Goal: Information Seeking & Learning: Check status

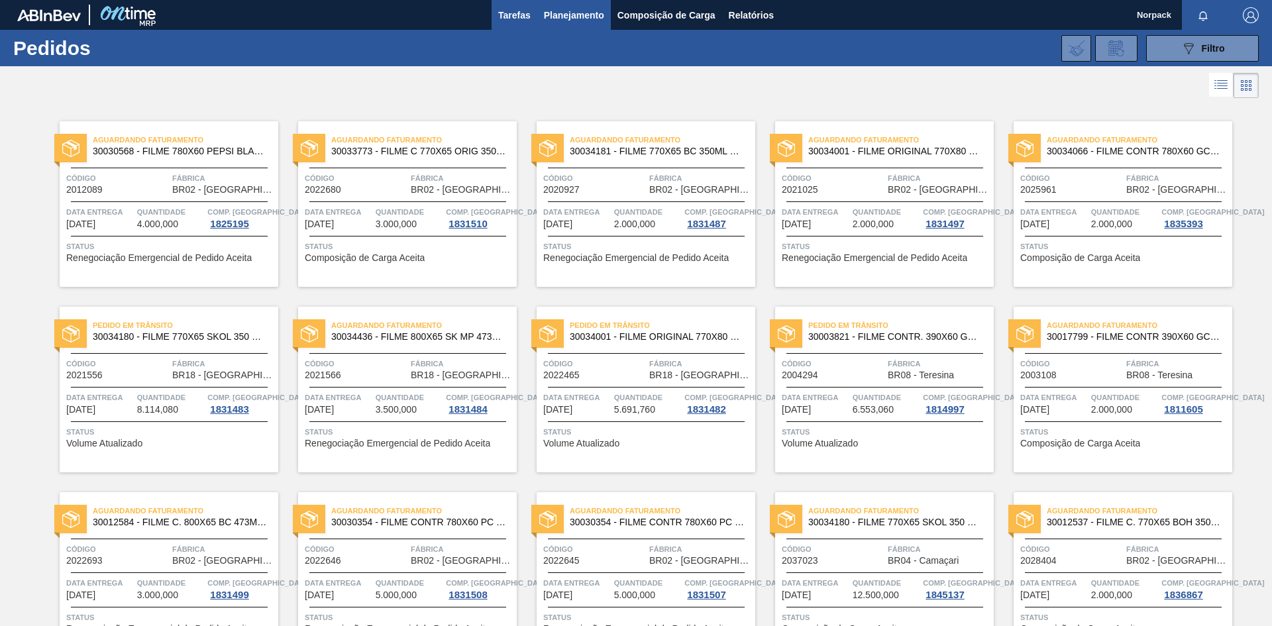
click at [523, 12] on span "Tarefas" at bounding box center [514, 15] width 32 height 16
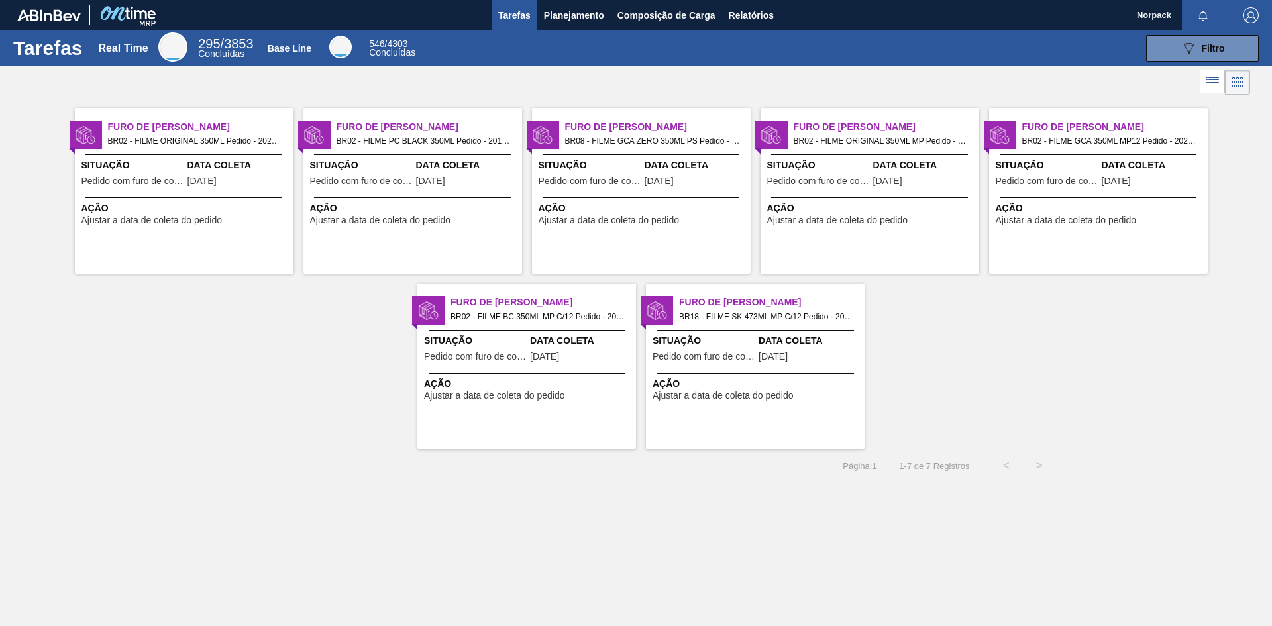
click at [176, 193] on div "Furo de Coleta BR02 - FILME ORIGINAL 350ML Pedido - 2022680 Situação Pedido com…" at bounding box center [184, 191] width 219 height 166
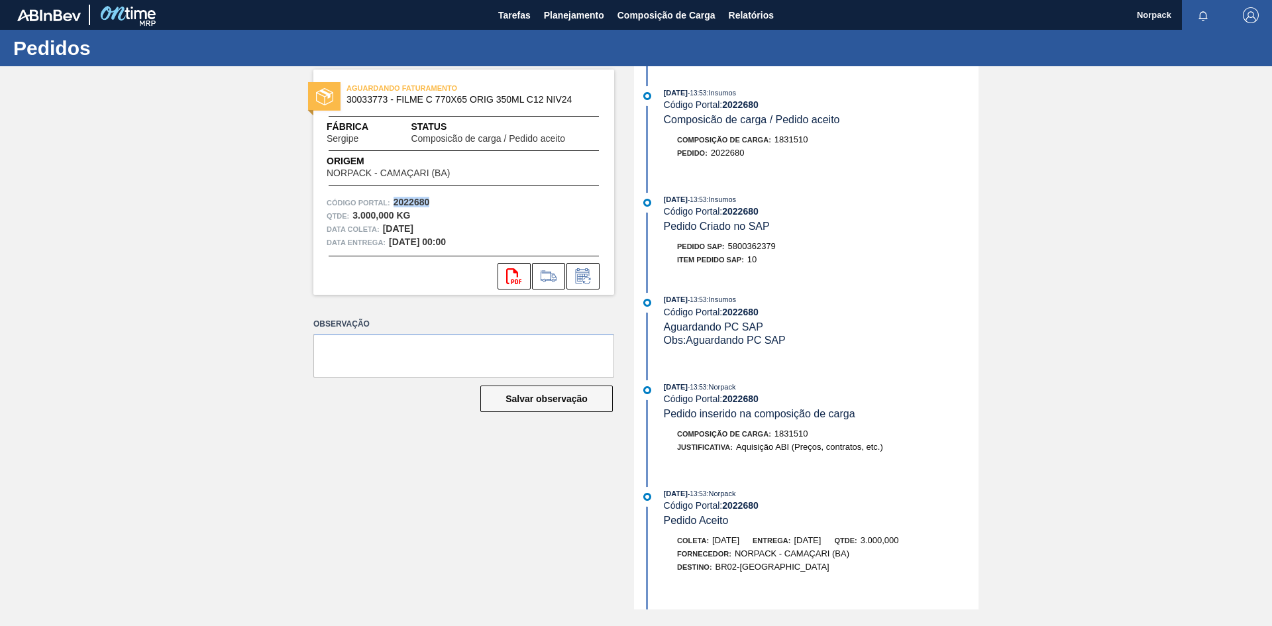
drag, startPoint x: 395, startPoint y: 201, endPoint x: 444, endPoint y: 202, distance: 48.4
click at [444, 202] on div "Código Portal: 2022680" at bounding box center [464, 202] width 274 height 13
copy strong "2022680"
click at [505, 19] on span "Tarefas" at bounding box center [514, 15] width 32 height 16
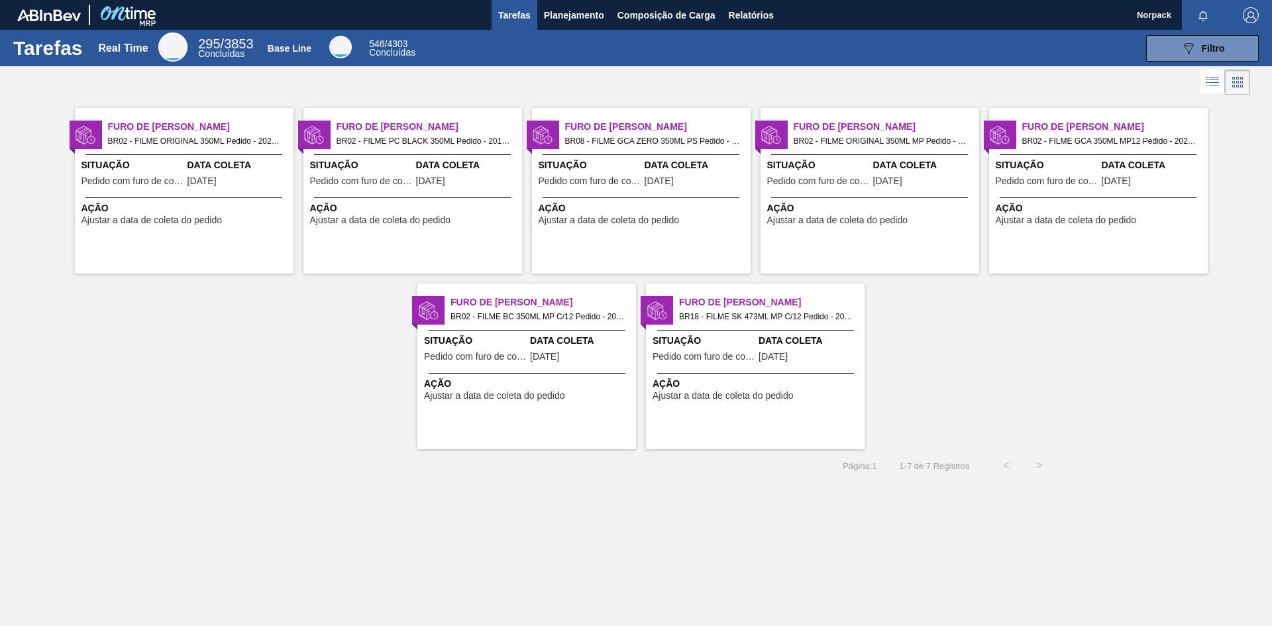
click at [868, 185] on span "Pedido com furo de coleta" at bounding box center [818, 181] width 103 height 10
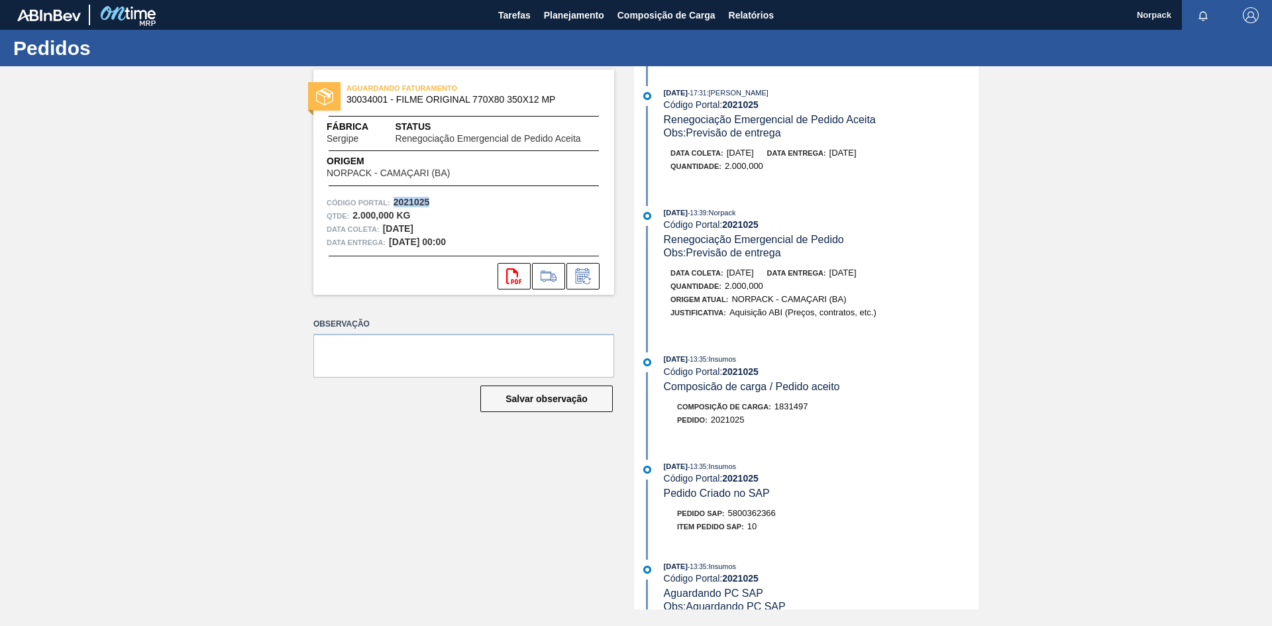
drag, startPoint x: 395, startPoint y: 202, endPoint x: 440, endPoint y: 202, distance: 44.4
click at [440, 202] on div "Código Portal: 2021025" at bounding box center [464, 202] width 274 height 13
copy strong "2021025"
click at [517, 16] on span "Tarefas" at bounding box center [514, 15] width 32 height 16
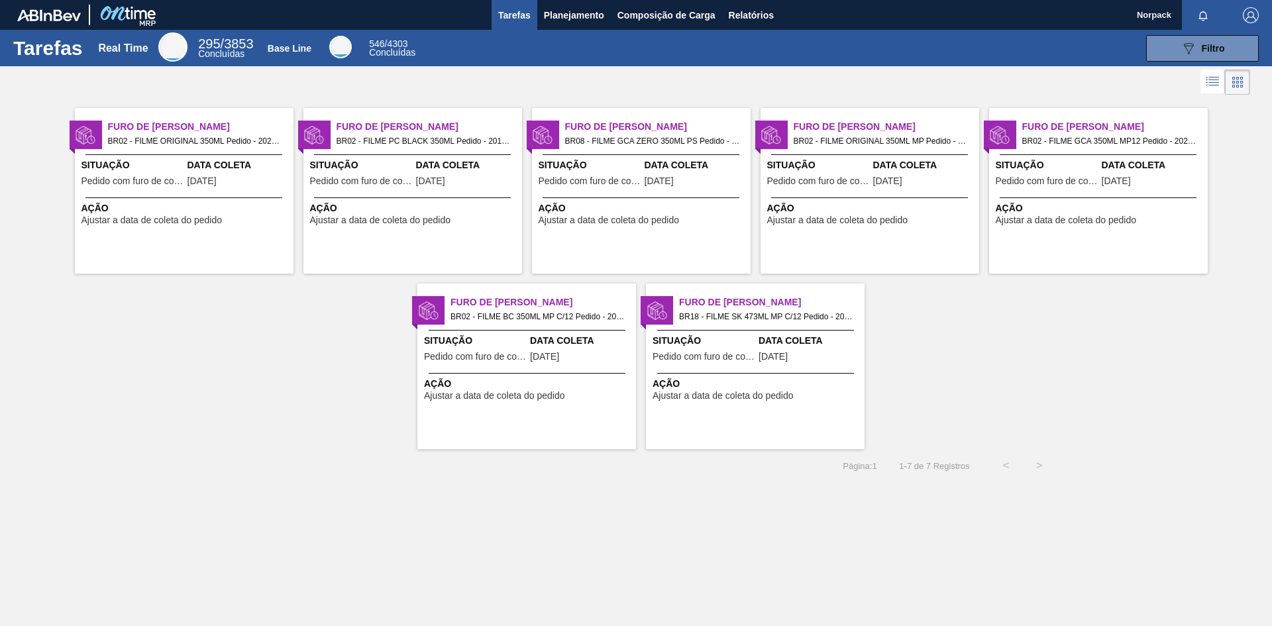
click at [187, 169] on span "Data Coleta" at bounding box center [238, 165] width 103 height 14
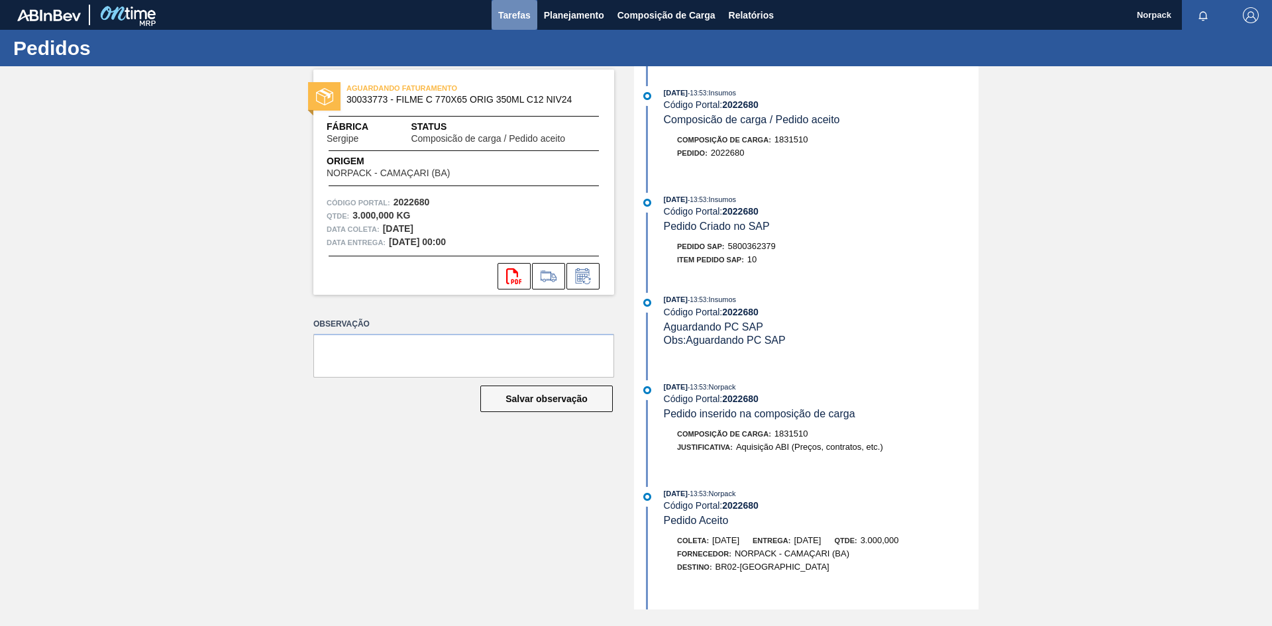
click at [499, 21] on span "Tarefas" at bounding box center [514, 15] width 32 height 16
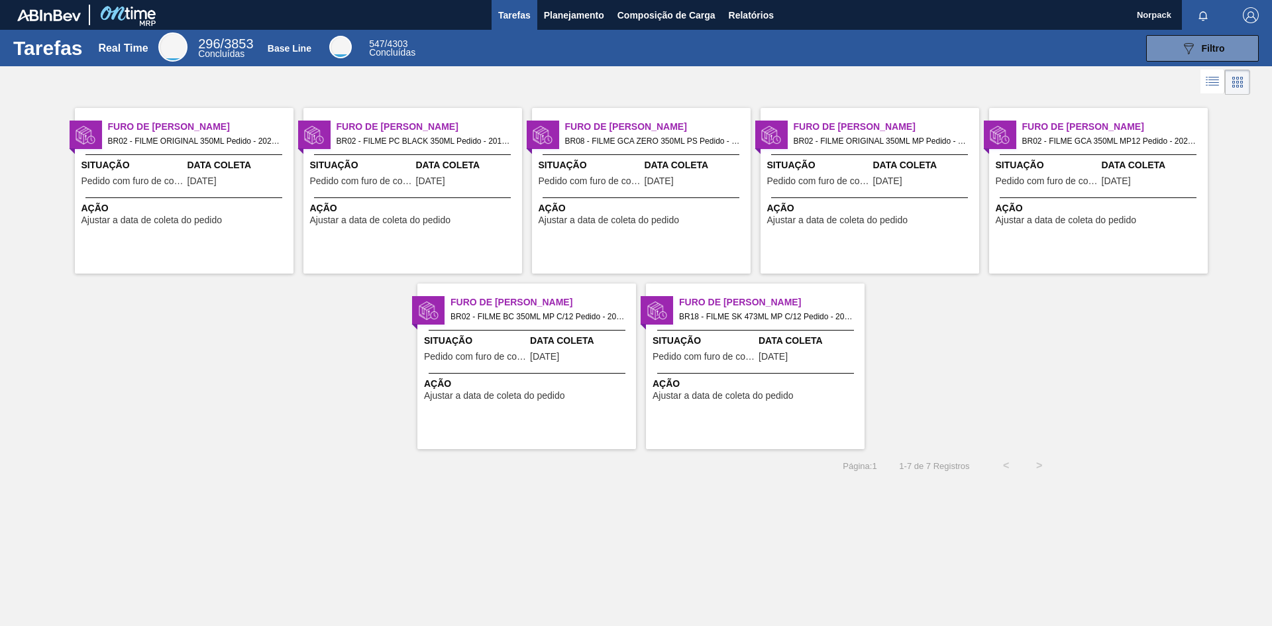
click at [462, 203] on span "Ação" at bounding box center [414, 208] width 209 height 14
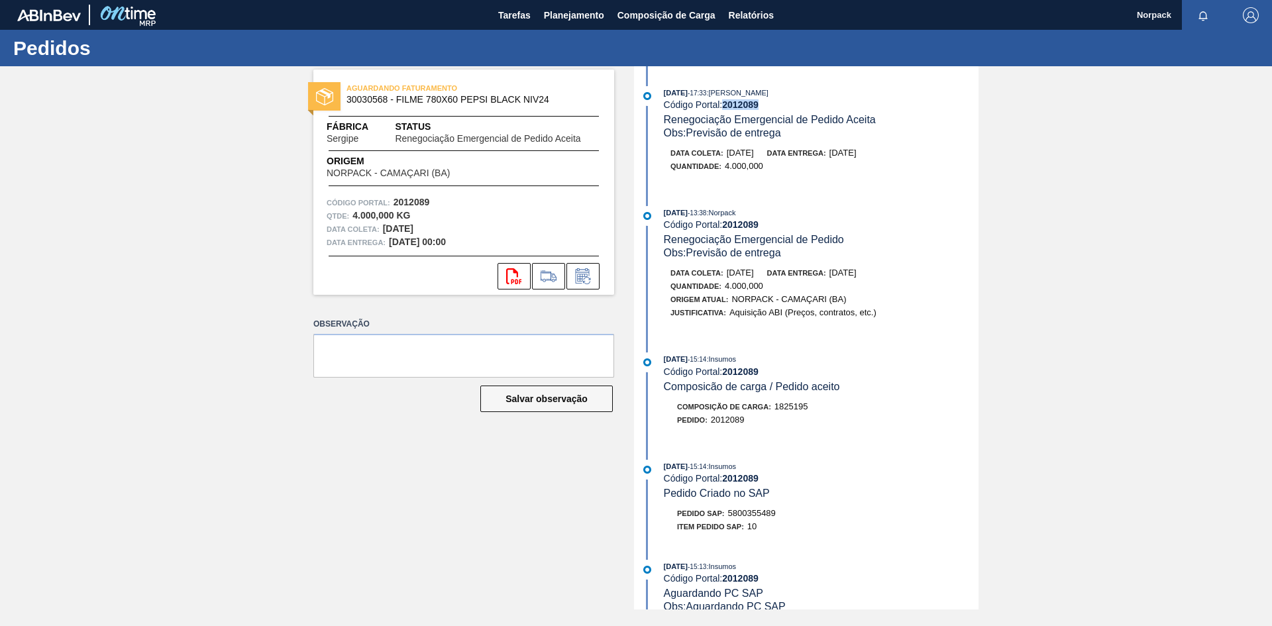
drag, startPoint x: 726, startPoint y: 104, endPoint x: 761, endPoint y: 104, distance: 35.1
click at [761, 104] on div "Código Portal: 2012089" at bounding box center [821, 104] width 315 height 11
copy strong "2012089"
drag, startPoint x: 394, startPoint y: 200, endPoint x: 435, endPoint y: 200, distance: 41.1
click at [435, 200] on div "Código Portal: 2012089" at bounding box center [464, 202] width 274 height 13
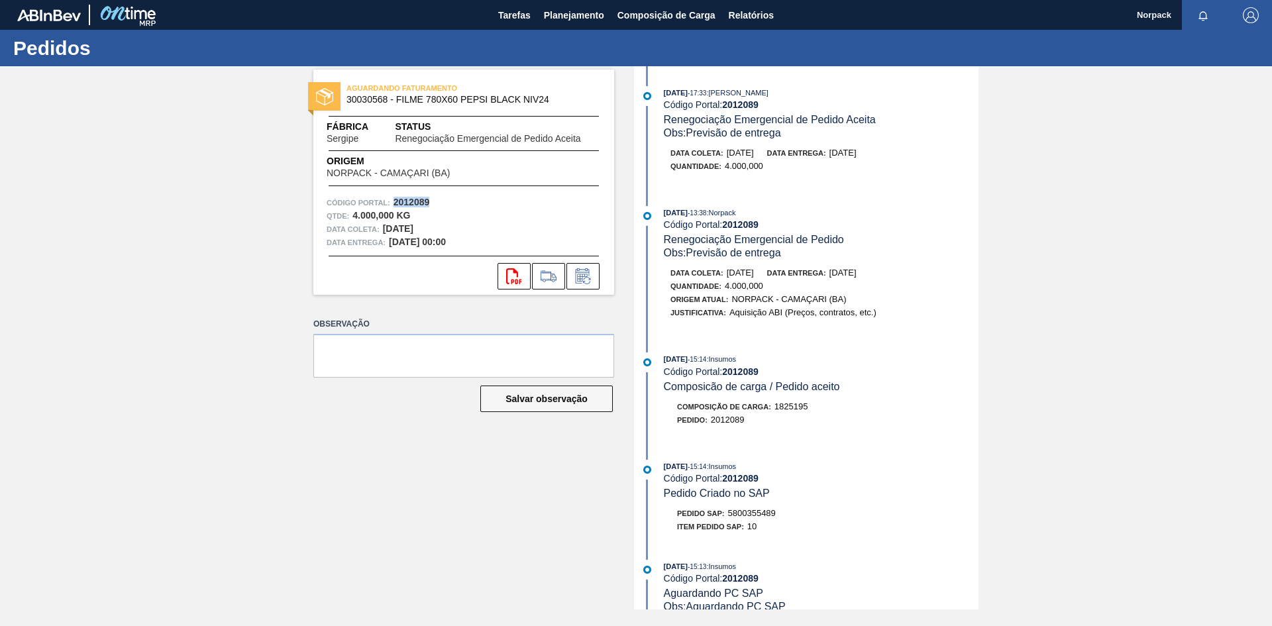
copy strong "2012089"
click at [505, 16] on span "Tarefas" at bounding box center [514, 15] width 32 height 16
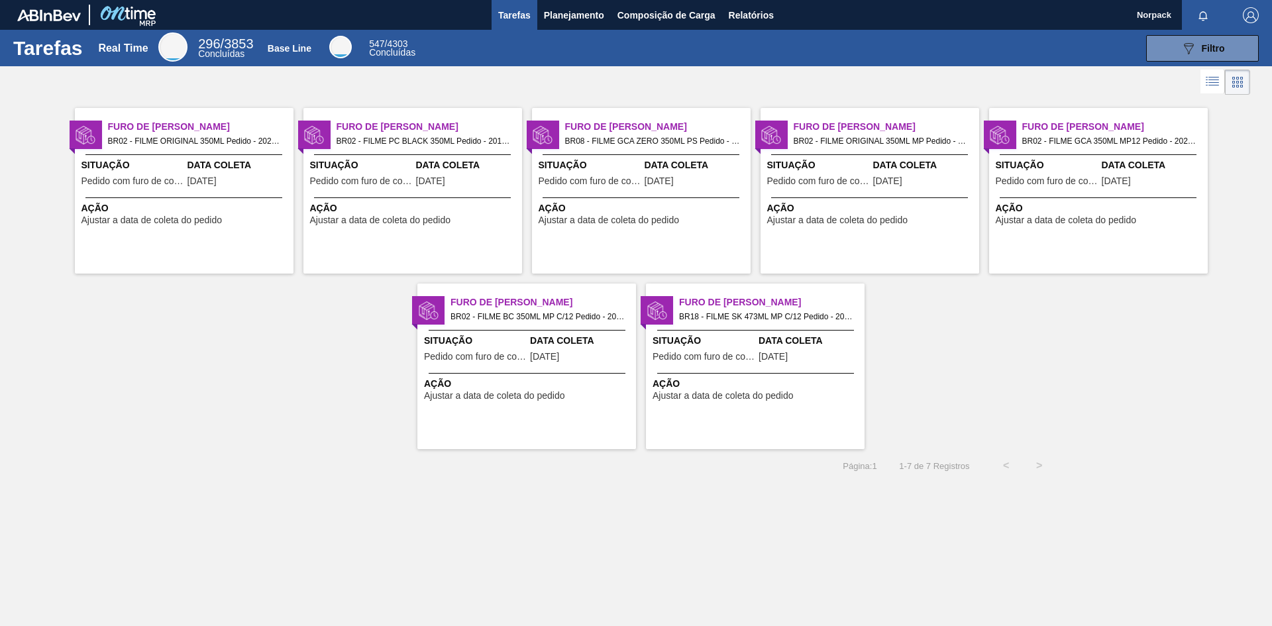
click at [549, 315] on span "BR02 - FILME BC 350ML MP C/12 Pedido - 2020927" at bounding box center [537, 316] width 175 height 15
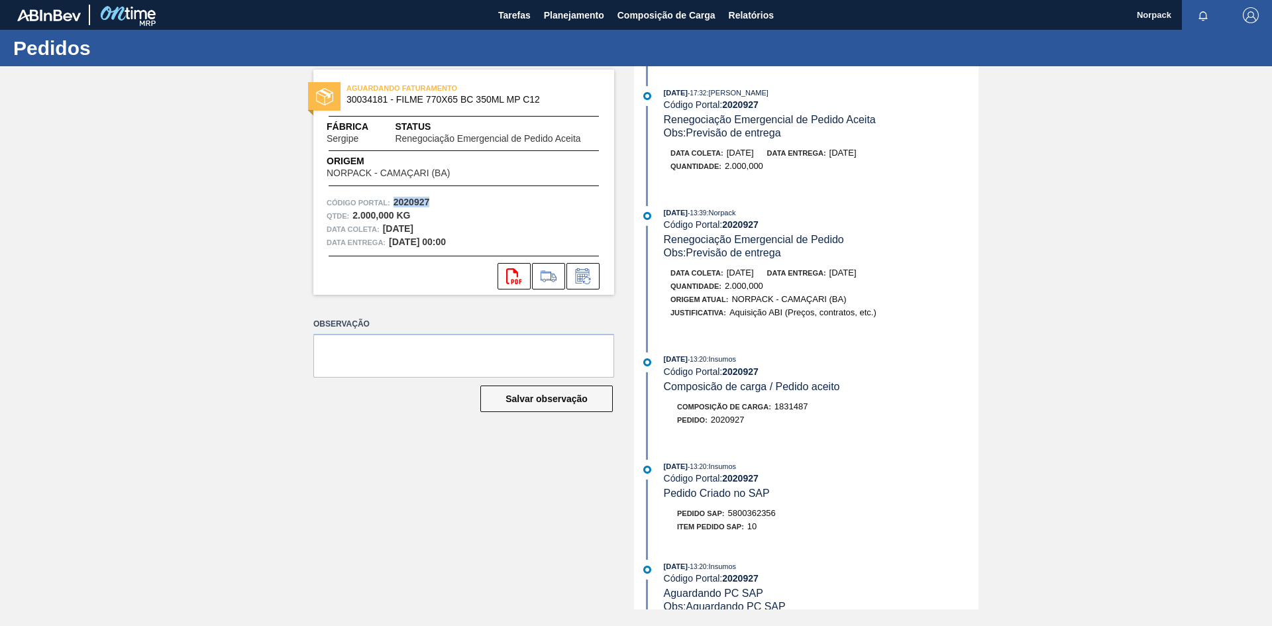
drag, startPoint x: 394, startPoint y: 197, endPoint x: 439, endPoint y: 202, distance: 44.7
click at [439, 202] on div "Código Portal: 2020927" at bounding box center [464, 202] width 274 height 13
copy strong "2020927"
click at [507, 18] on span "Tarefas" at bounding box center [514, 15] width 32 height 16
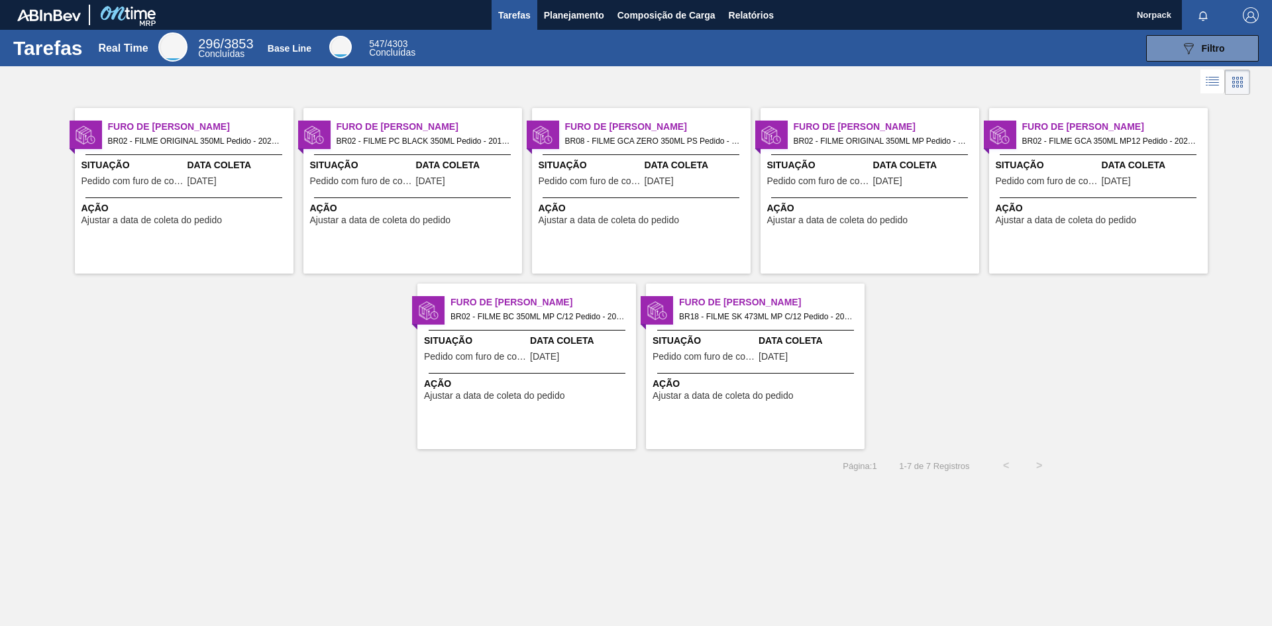
click at [788, 385] on span "Ação" at bounding box center [757, 384] width 209 height 14
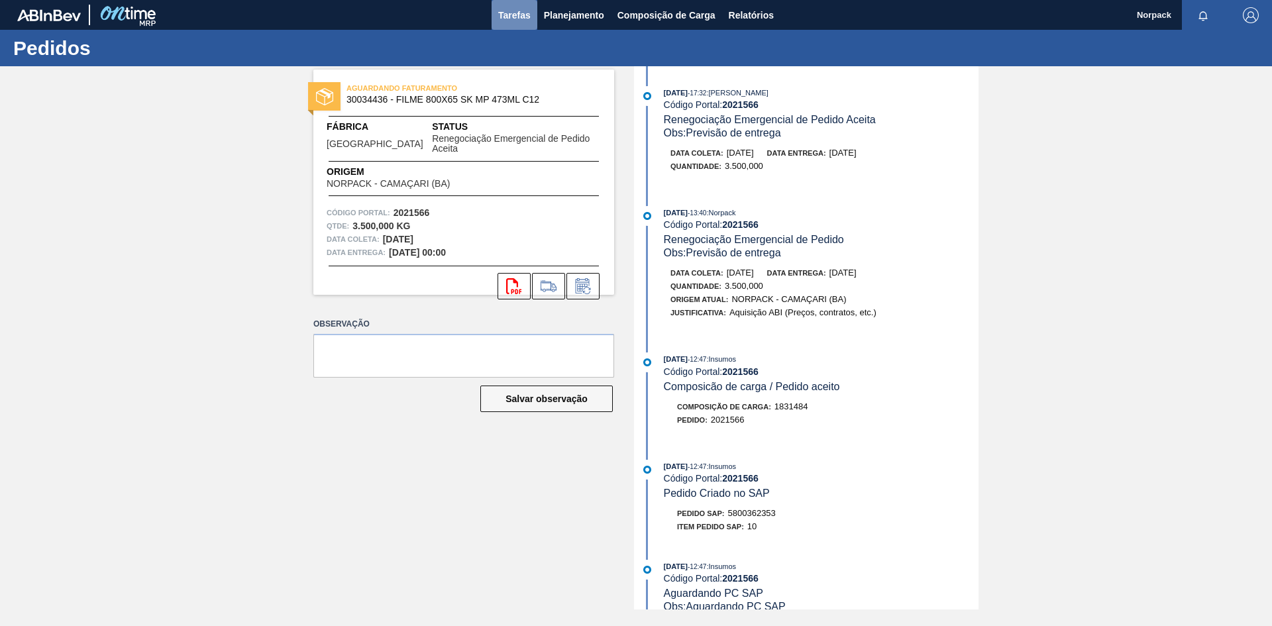
click at [498, 23] on span "Tarefas" at bounding box center [514, 15] width 32 height 16
